Goal: Check status: Check status

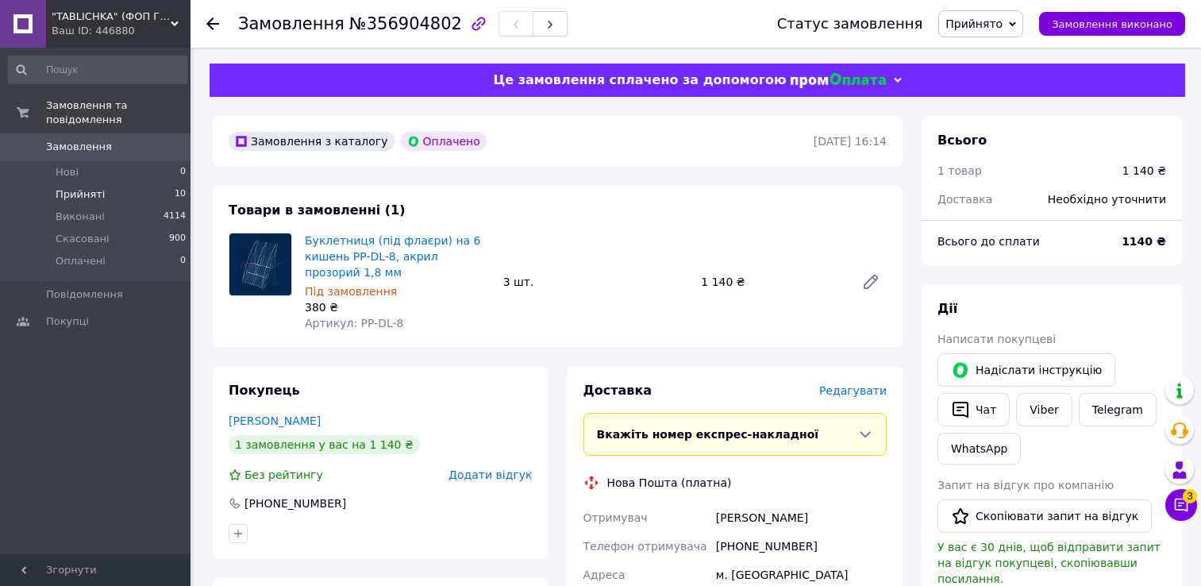
drag, startPoint x: 0, startPoint y: 0, endPoint x: 146, endPoint y: 187, distance: 237.5
click at [149, 183] on li "Прийняті 10" at bounding box center [97, 194] width 195 height 22
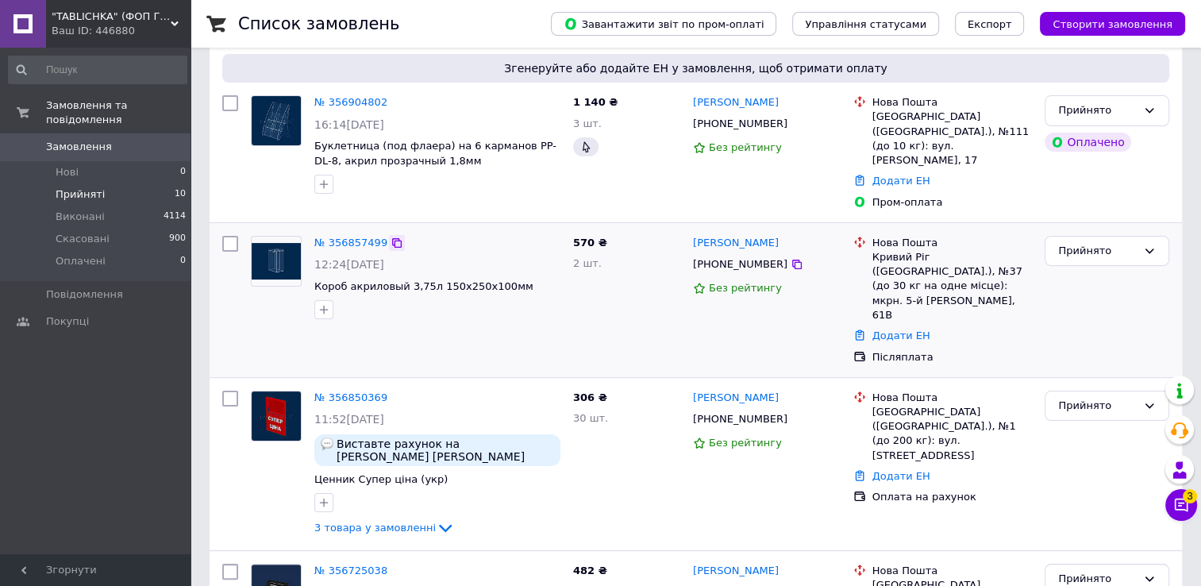
scroll to position [159, 0]
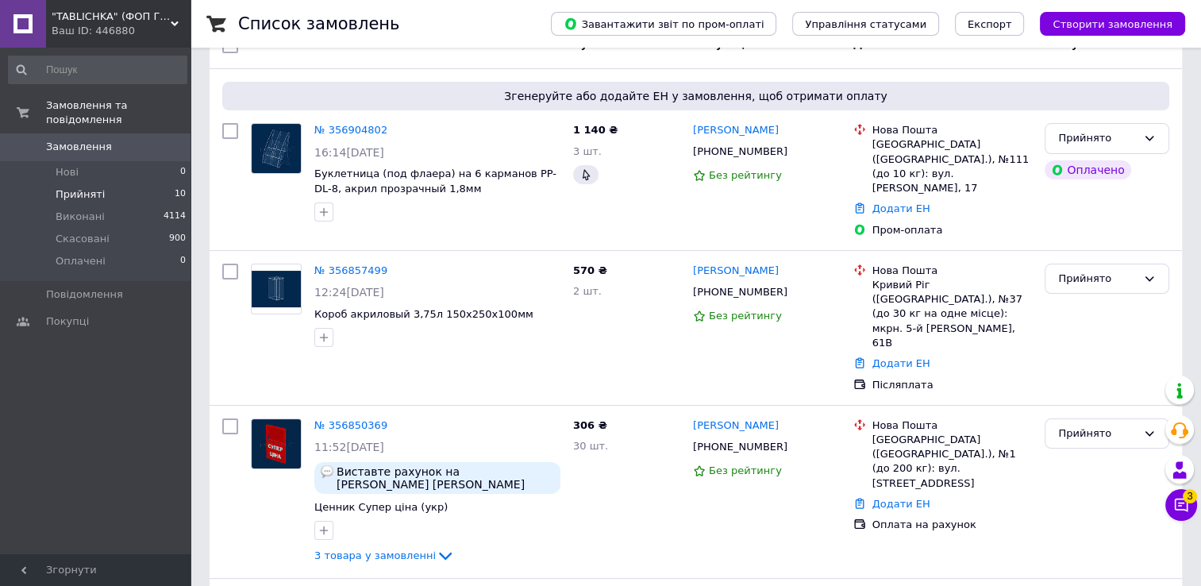
drag, startPoint x: 387, startPoint y: 250, endPoint x: 381, endPoint y: 63, distance: 187.4
click at [390, 264] on icon at bounding box center [396, 270] width 13 height 13
click at [909, 357] on link "Додати ЕН" at bounding box center [901, 363] width 58 height 12
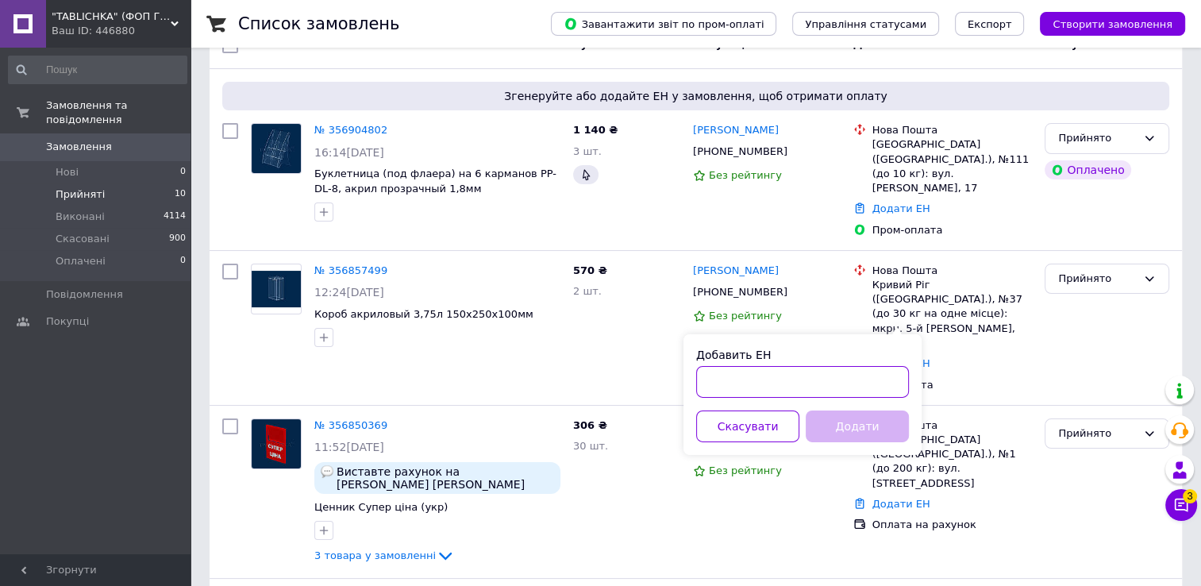
click at [764, 385] on input "Добавить ЕН" at bounding box center [802, 382] width 213 height 32
paste input "20451225193755"
type input "20451225193755"
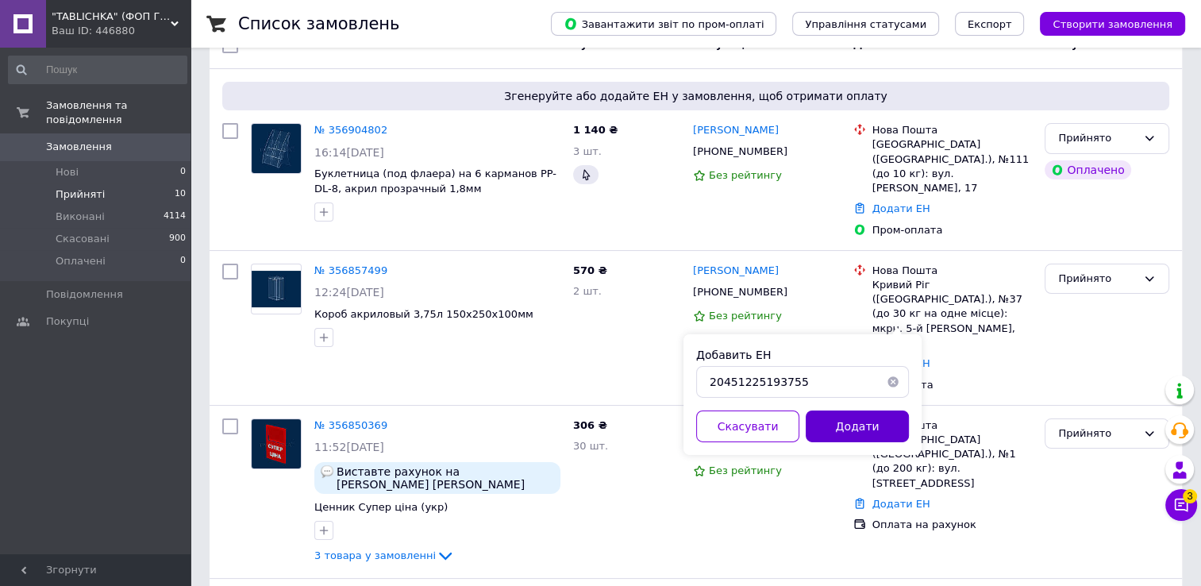
click at [857, 432] on button "Додати" at bounding box center [856, 426] width 103 height 32
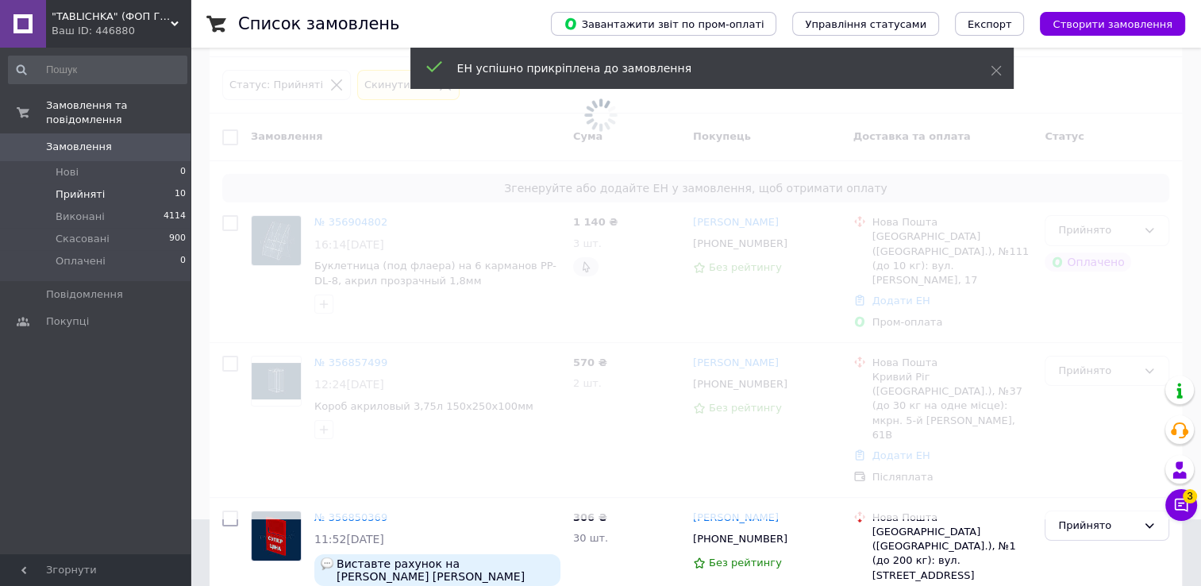
scroll to position [0, 0]
